Goal: Transaction & Acquisition: Book appointment/travel/reservation

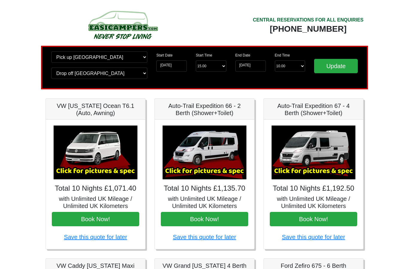
click at [316, 173] on img at bounding box center [314, 153] width 84 height 54
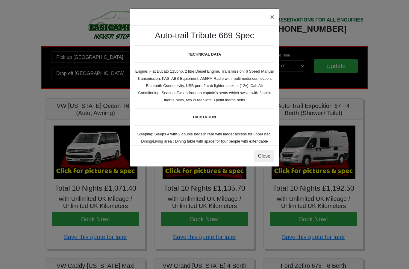
click at [266, 155] on button "Close" at bounding box center [264, 156] width 20 height 11
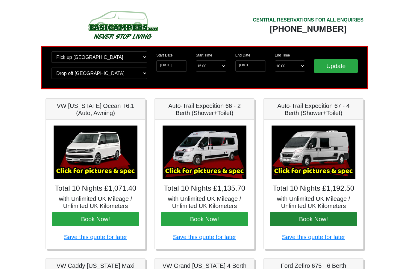
click at [321, 220] on button "Book Now!" at bounding box center [313, 219] width 87 height 14
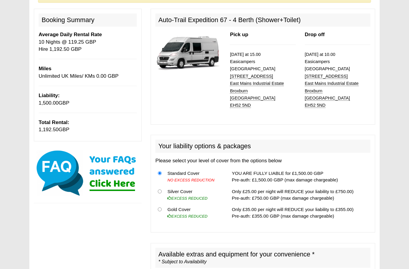
scroll to position [66, 0]
click at [159, 204] on th at bounding box center [160, 213] width 10 height 18
click at [161, 208] on input "radio" at bounding box center [160, 210] width 4 height 4
radio input "true"
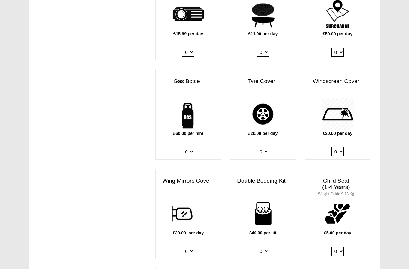
scroll to position [380, 0]
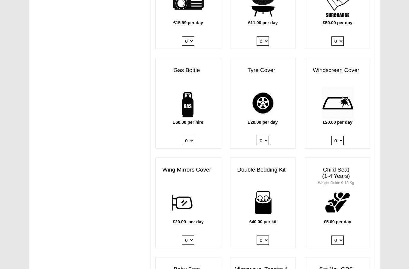
click at [187, 136] on select "0 1" at bounding box center [188, 140] width 12 height 9
select select "Gas Bottle x QTY 1 @ 60.00 GBP per hire."
click at [266, 236] on select "0 1 2 3 4" at bounding box center [263, 240] width 12 height 9
select select "Double Bedding Kit x QTY 1 @ 40.00 GBP per kit."
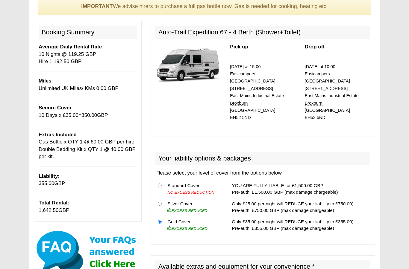
scroll to position [0, 0]
